Goal: Navigation & Orientation: Find specific page/section

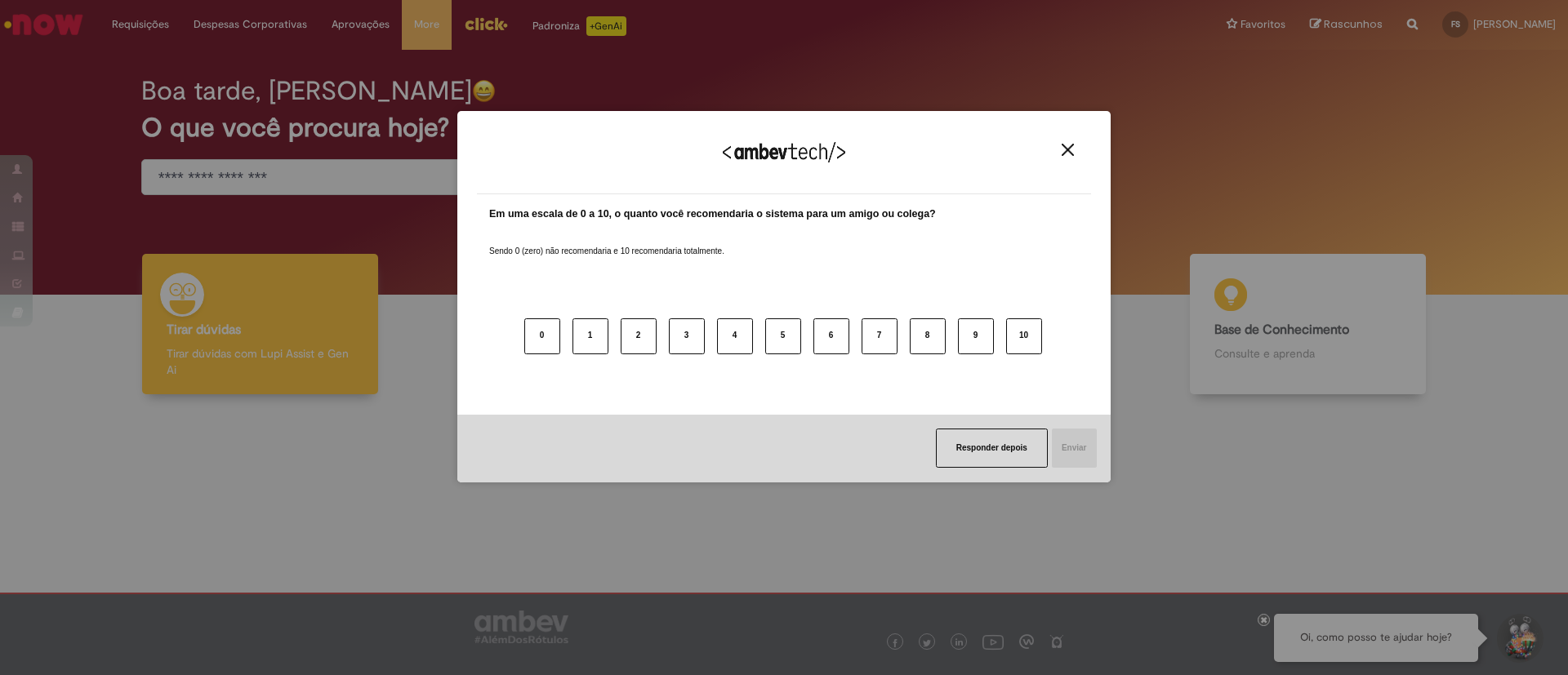
click at [1077, 151] on button "Close" at bounding box center [1068, 149] width 22 height 14
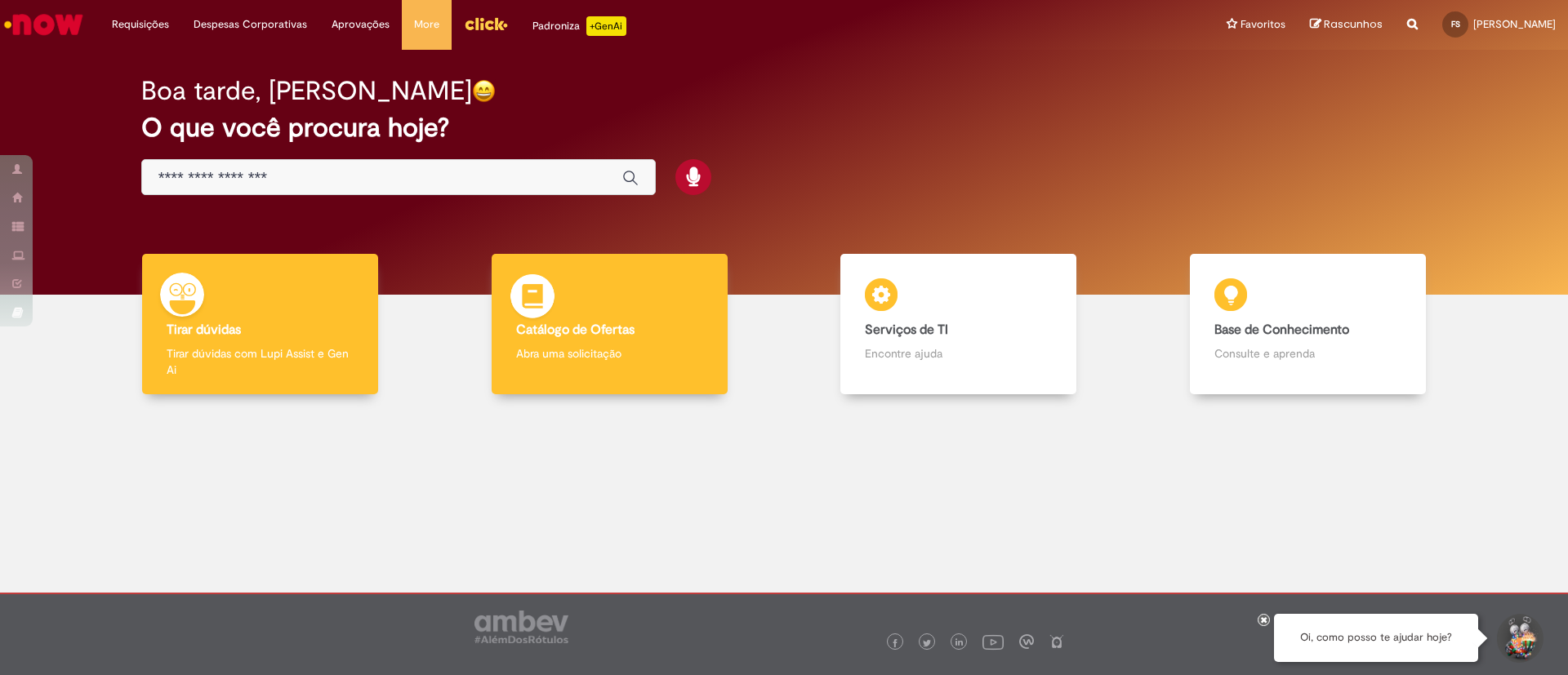
click at [614, 314] on div "Catálogo de Ofertas Catálogo de Ofertas Abra uma solicitação" at bounding box center [610, 324] width 236 height 142
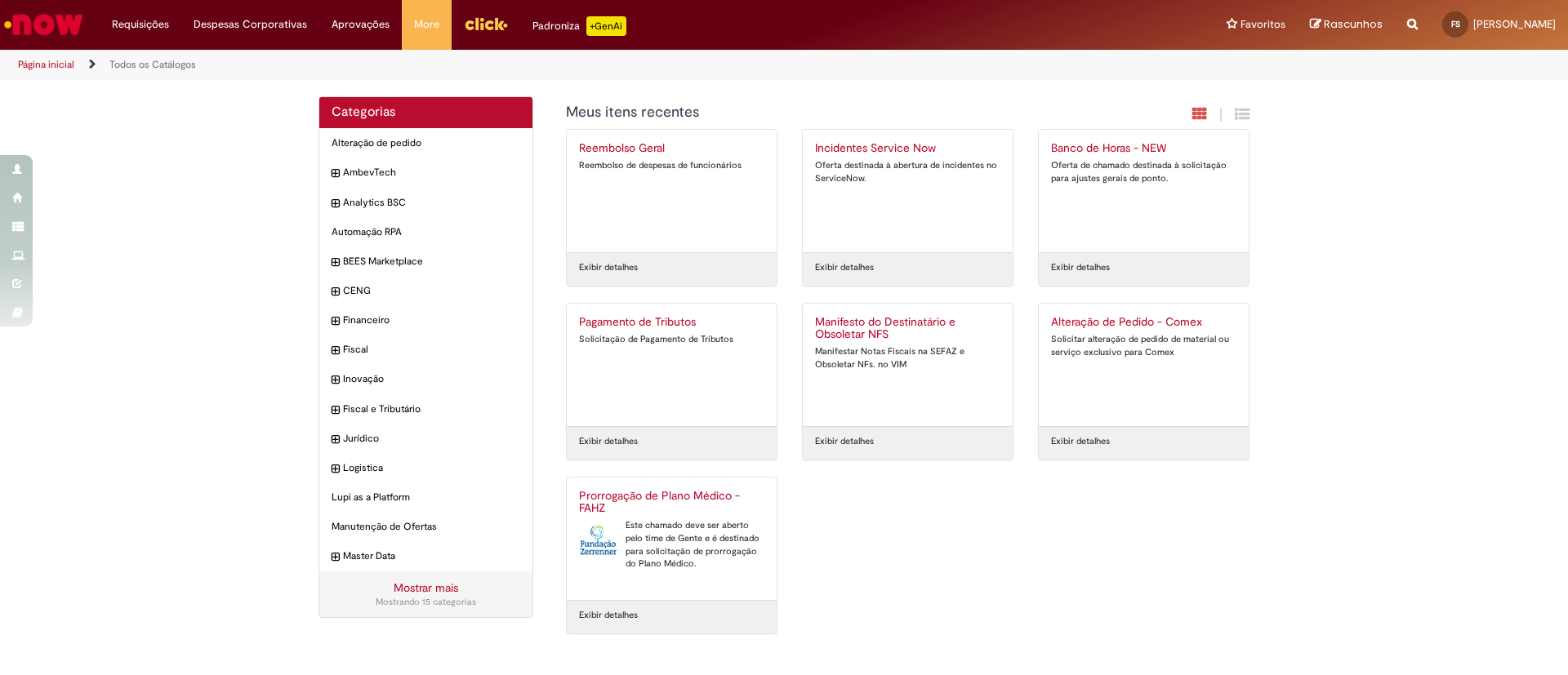
click at [58, 63] on link "Página inicial" at bounding box center [46, 63] width 57 height 13
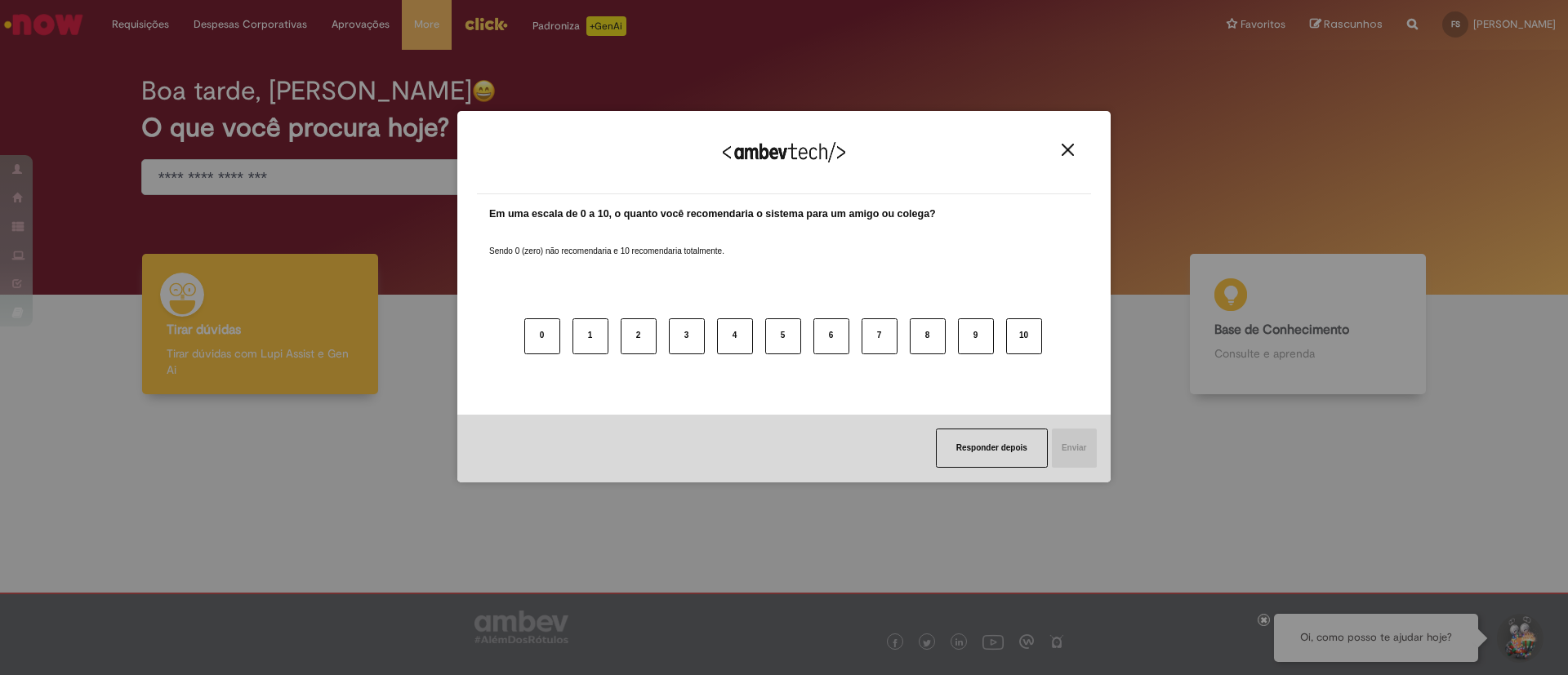
click at [1056, 152] on div "Agradecemos seu feedback!" at bounding box center [784, 162] width 614 height 63
click at [1066, 152] on img "Close" at bounding box center [1068, 149] width 13 height 13
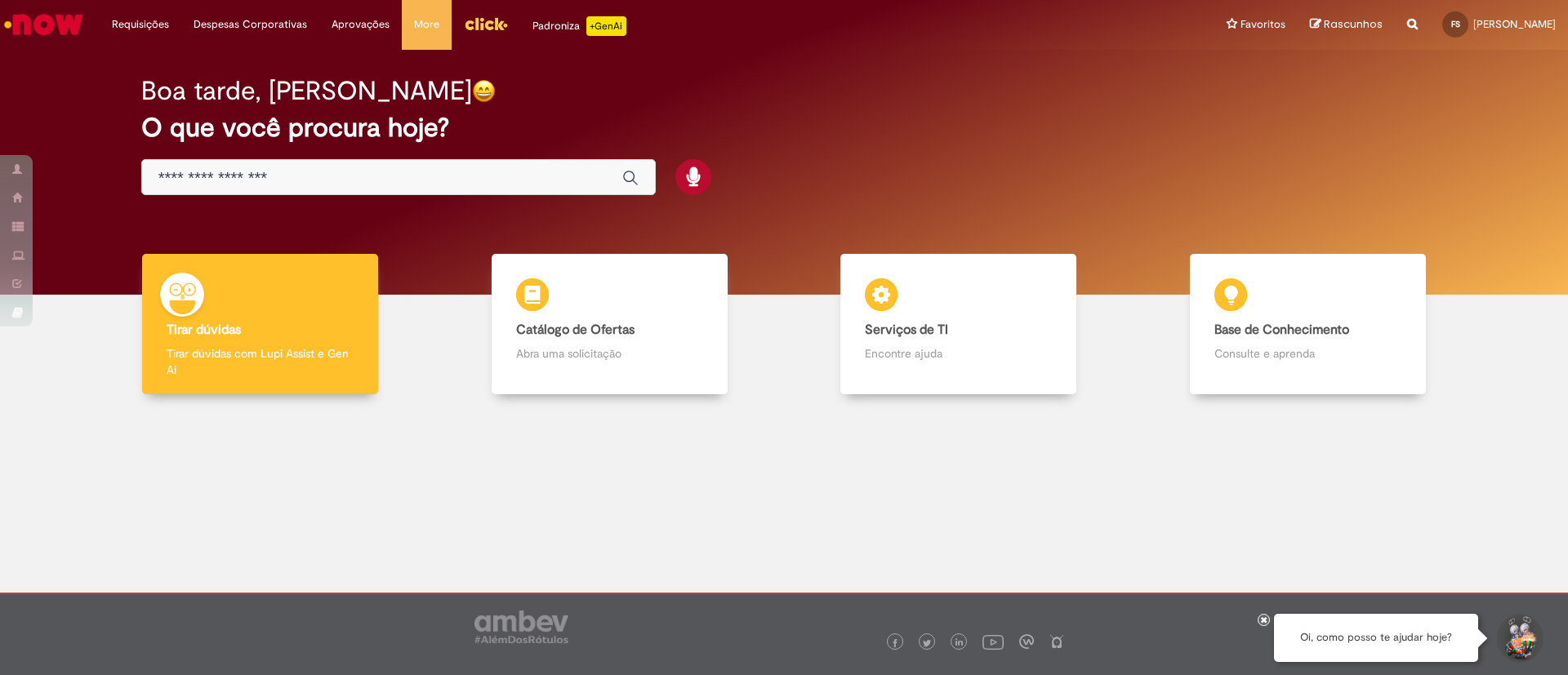
click at [236, 175] on input "Basta digitar aqui" at bounding box center [382, 178] width 447 height 19
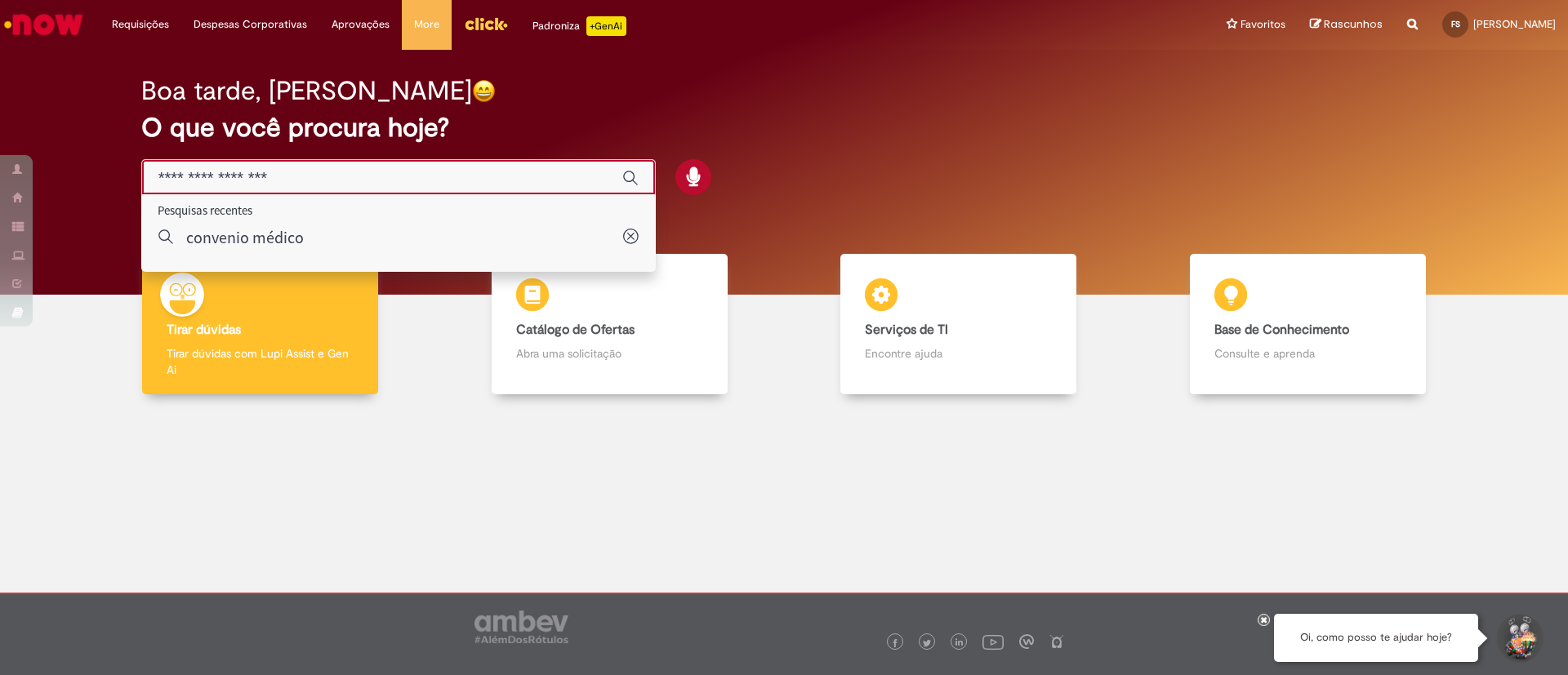
click at [704, 106] on div "Boa tarde, Fernando O que você procura hoje?" at bounding box center [784, 137] width 1343 height 139
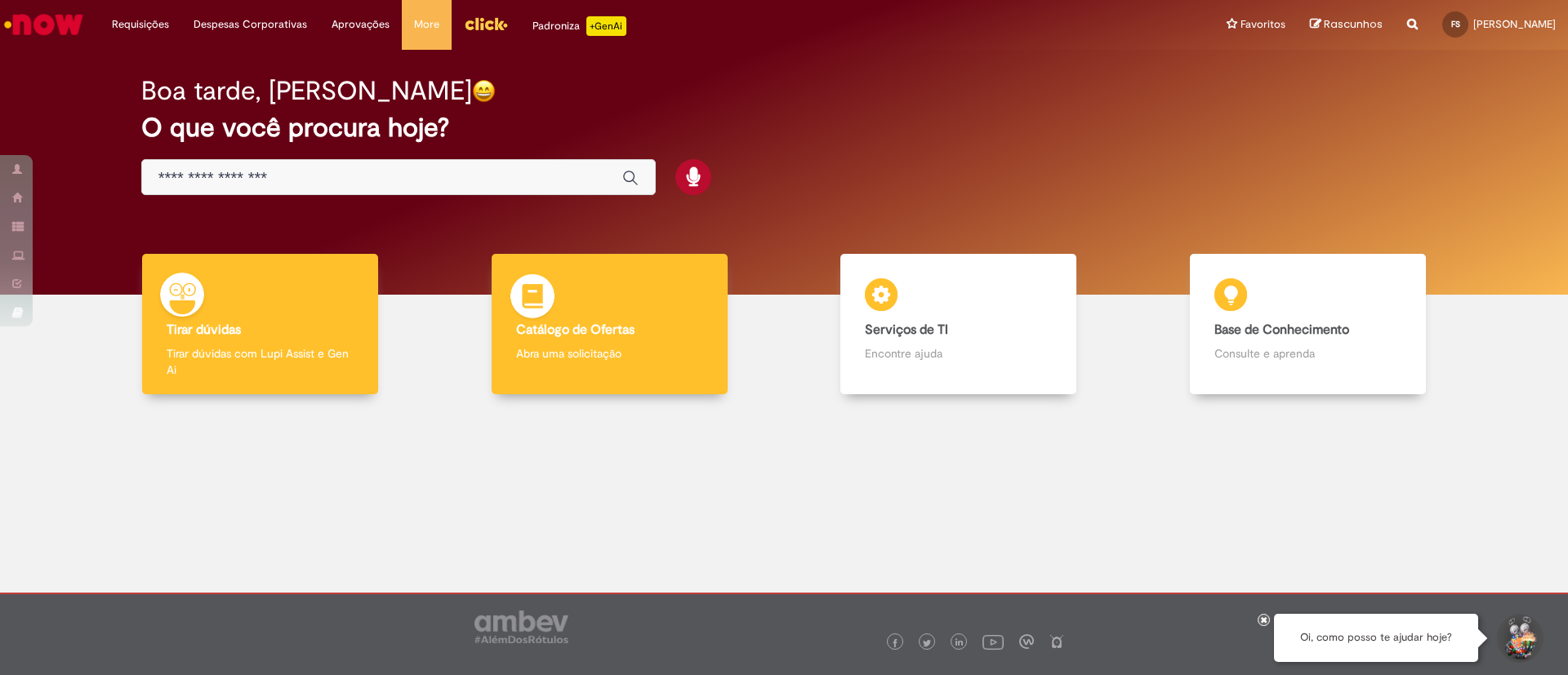
click at [598, 363] on div "Catálogo de Ofertas Catálogo de Ofertas Abra uma solicitação" at bounding box center [610, 324] width 236 height 142
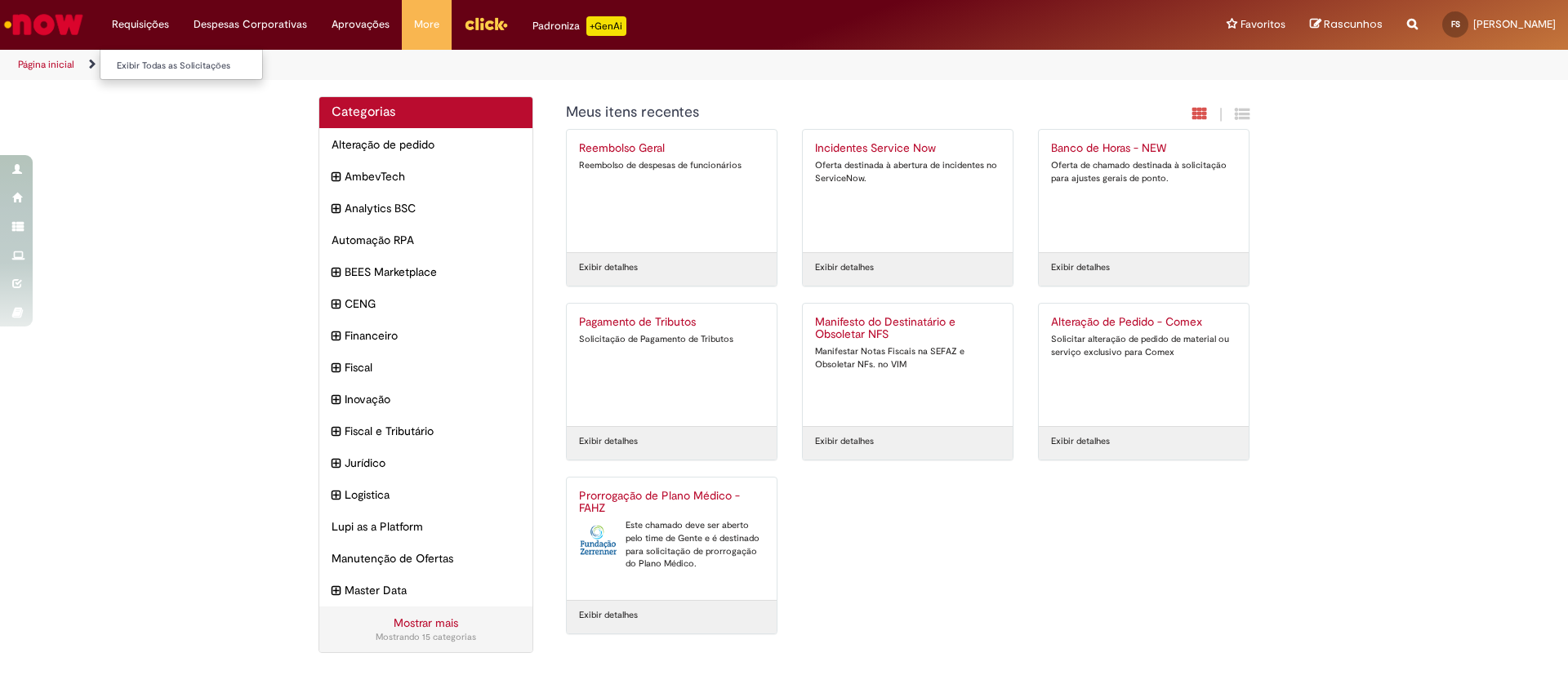
click at [160, 24] on li "Requisições Exibir Todas as Solicitações" at bounding box center [141, 24] width 82 height 49
click at [470, 13] on img "Menu Cabeçalho" at bounding box center [486, 23] width 44 height 24
